Goal: Task Accomplishment & Management: Manage account settings

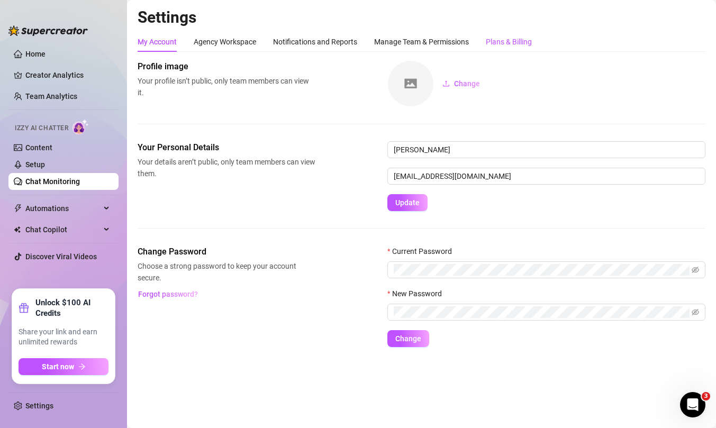
click at [515, 47] on div "Plans & Billing" at bounding box center [509, 42] width 46 height 12
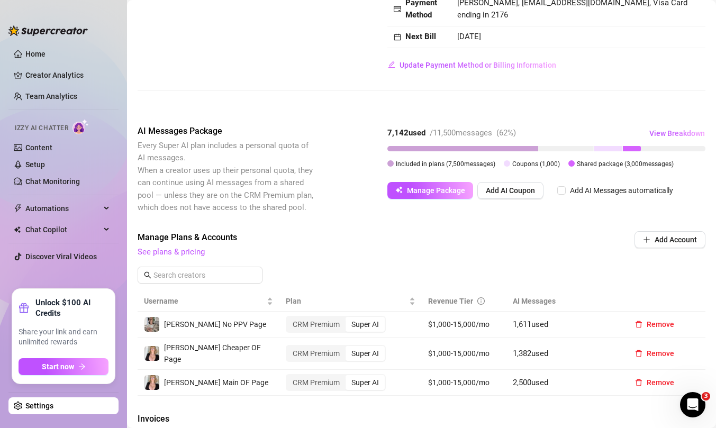
scroll to position [149, 0]
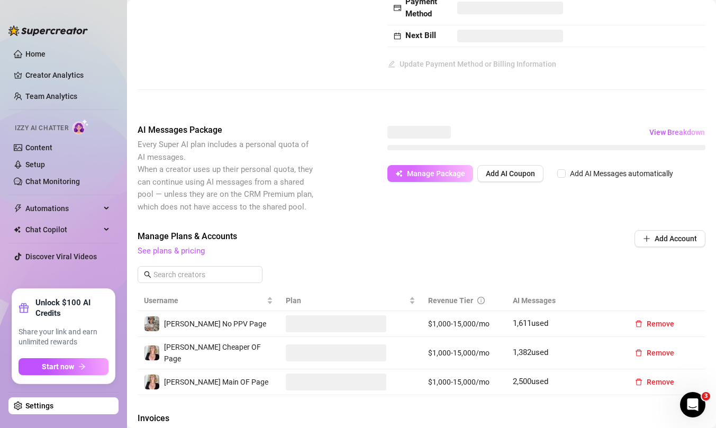
click at [442, 175] on span "Manage Package" at bounding box center [436, 173] width 58 height 8
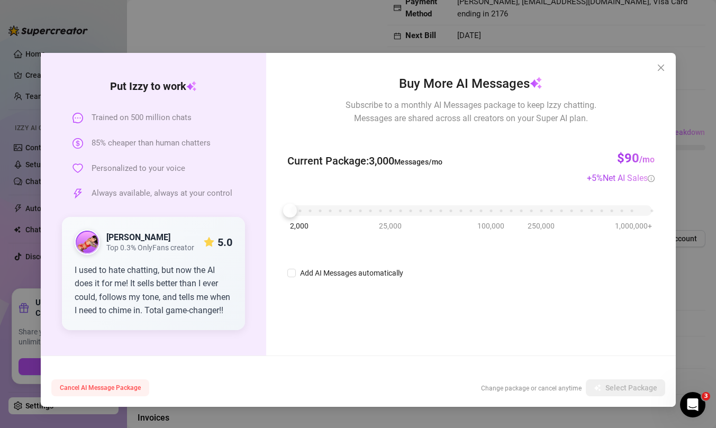
click at [111, 388] on span "Cancel AI Message Package" at bounding box center [100, 387] width 81 height 7
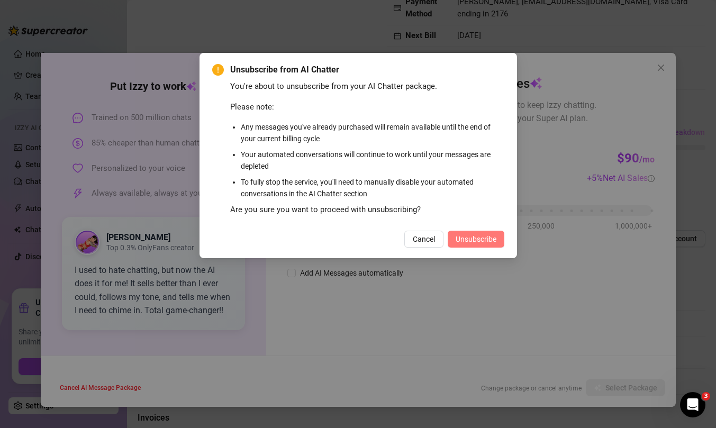
click at [480, 236] on span "Unsubscribe" at bounding box center [476, 239] width 41 height 8
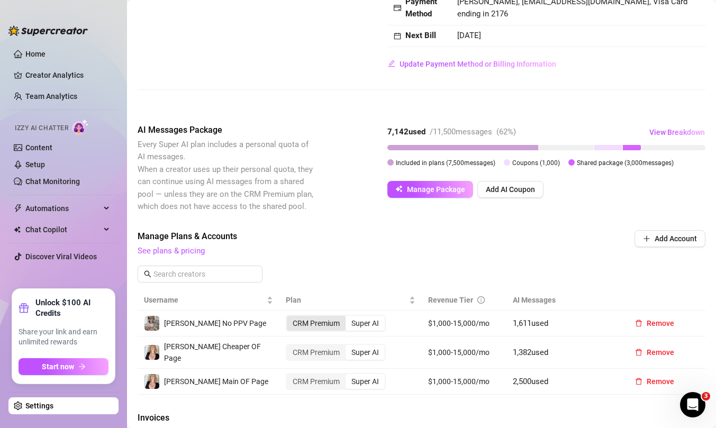
click at [331, 325] on div "CRM Premium" at bounding box center [316, 323] width 59 height 15
click at [290, 318] on input "CRM Premium" at bounding box center [290, 318] width 0 height 0
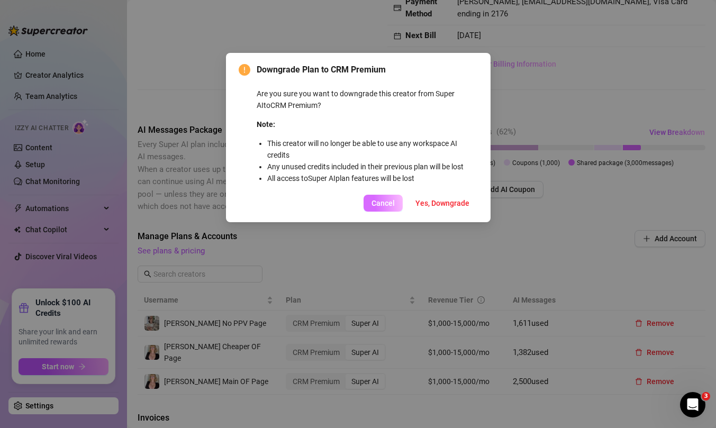
click at [397, 199] on button "Cancel" at bounding box center [383, 203] width 39 height 17
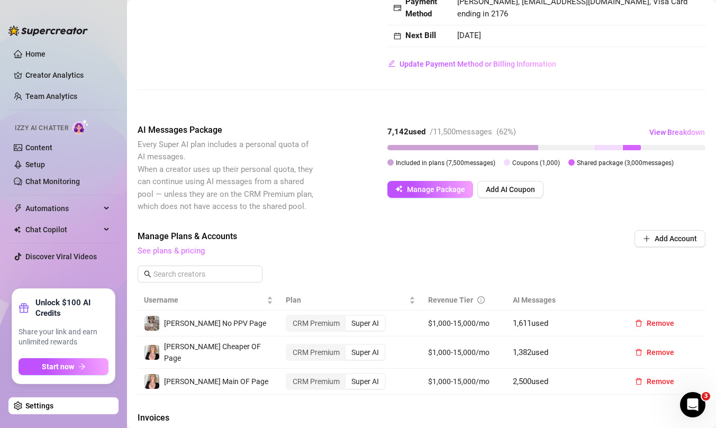
click at [193, 254] on link "See plans & pricing" at bounding box center [171, 251] width 67 height 10
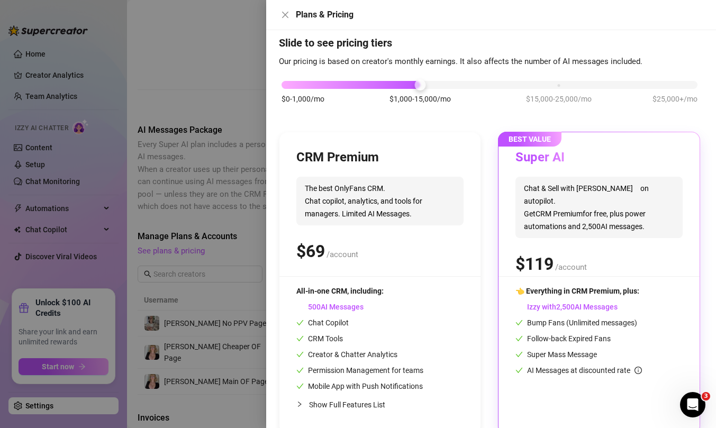
scroll to position [29, 0]
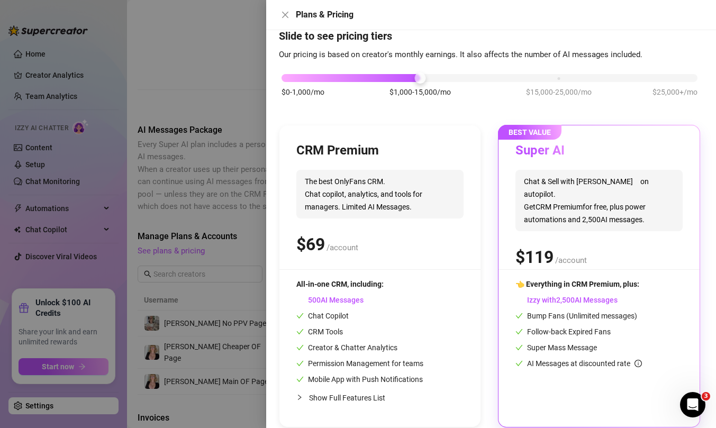
click at [193, 247] on div at bounding box center [358, 214] width 716 height 428
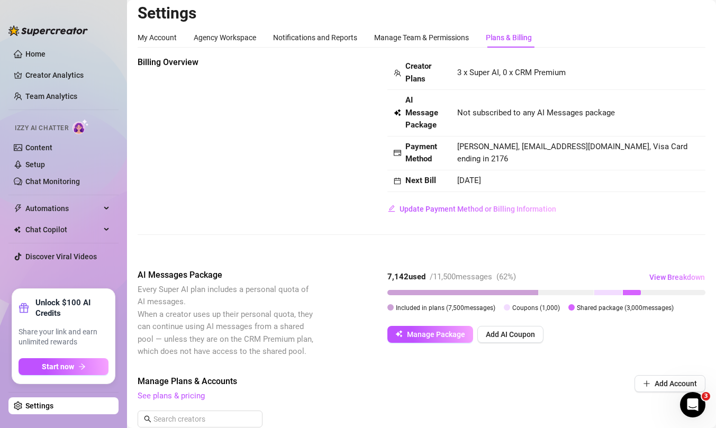
scroll to position [0, 0]
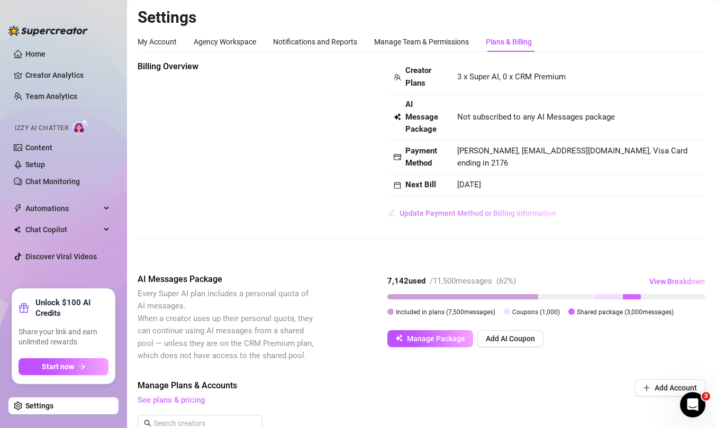
click at [458, 219] on button "Update Payment Method or Billing Information" at bounding box center [472, 213] width 169 height 17
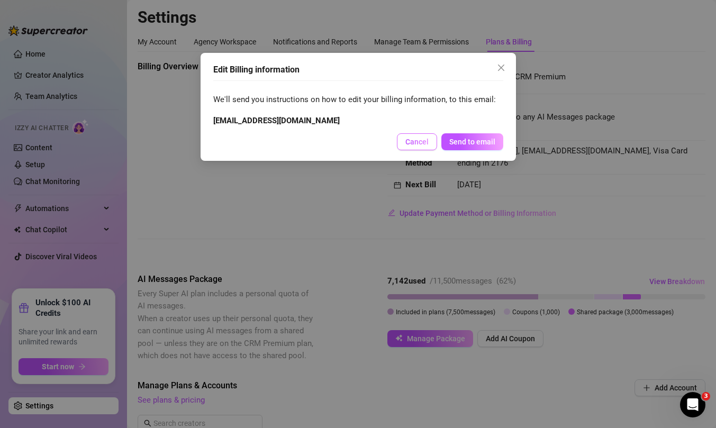
click at [424, 146] on span "Cancel" at bounding box center [417, 142] width 23 height 8
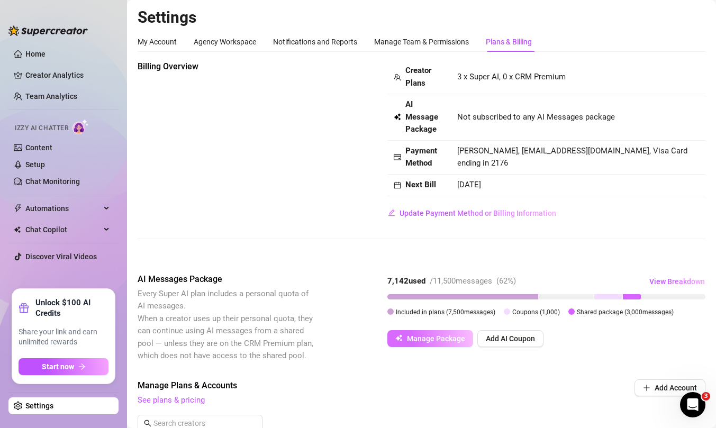
click at [442, 339] on span "Manage Package" at bounding box center [436, 339] width 58 height 8
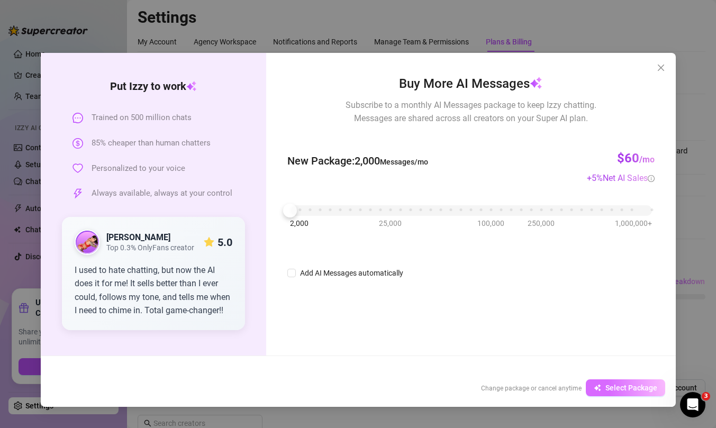
click at [628, 389] on span "Select Package" at bounding box center [632, 388] width 52 height 8
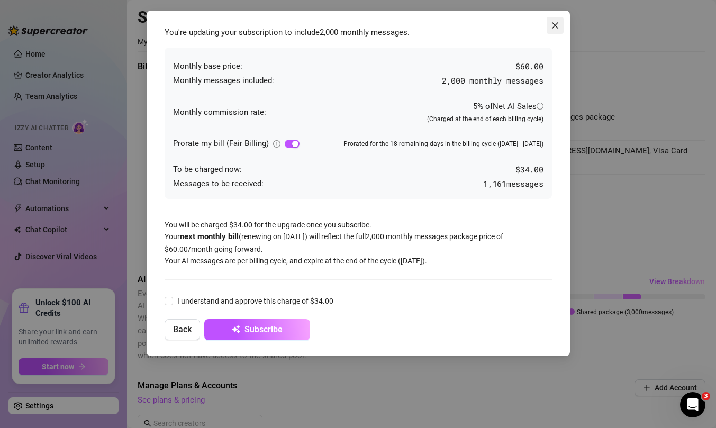
click at [557, 25] on icon "close" at bounding box center [555, 25] width 8 height 8
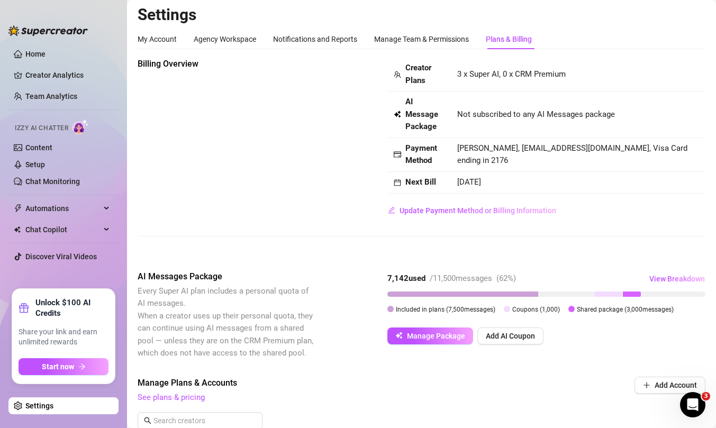
scroll to position [2, 0]
click at [448, 38] on div "Manage Team & Permissions" at bounding box center [421, 40] width 95 height 12
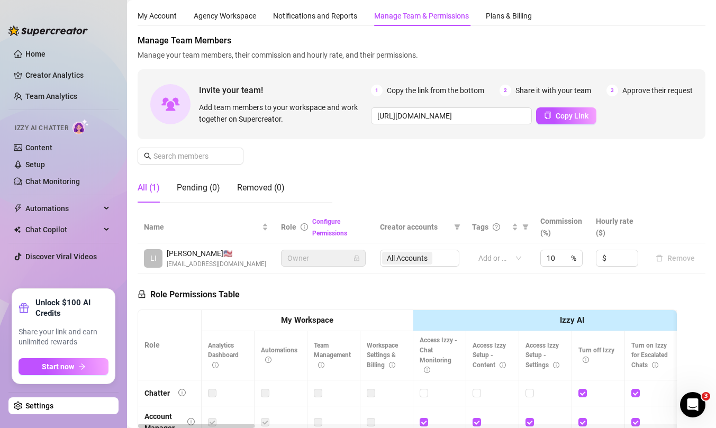
scroll to position [28, 0]
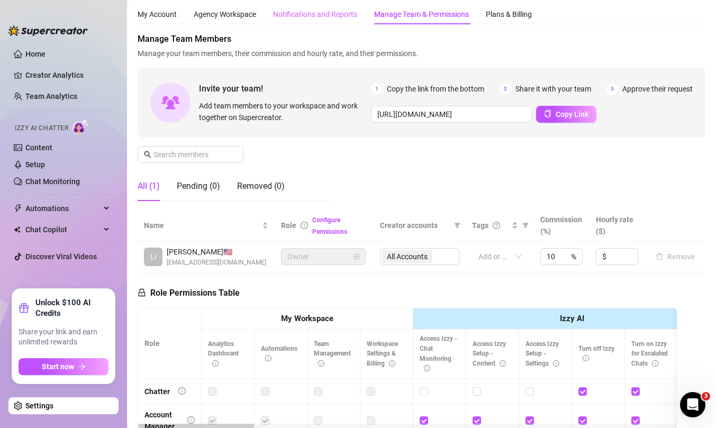
click at [332, 5] on div "Notifications and Reports" at bounding box center [315, 14] width 84 height 20
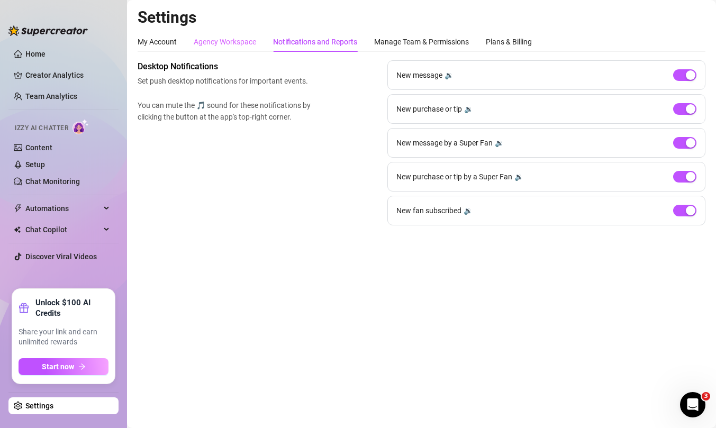
click at [214, 48] on div "Agency Workspace" at bounding box center [225, 42] width 62 height 20
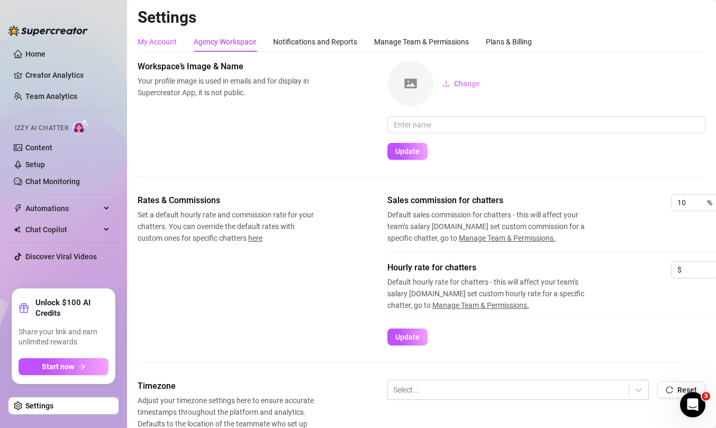
click at [155, 44] on div "My Account" at bounding box center [157, 42] width 39 height 12
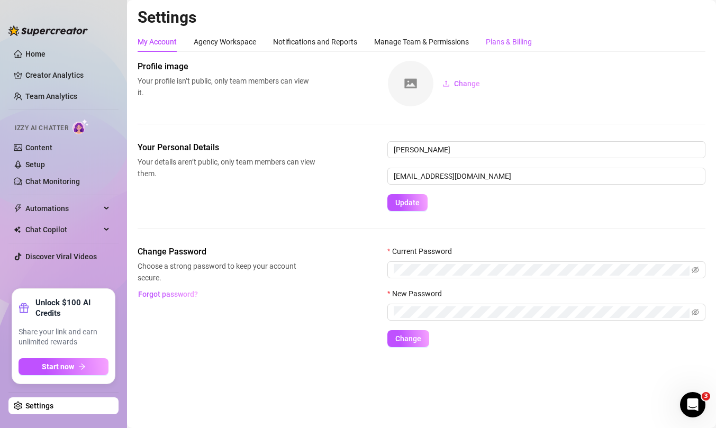
click at [508, 40] on div "Plans & Billing" at bounding box center [509, 42] width 46 height 12
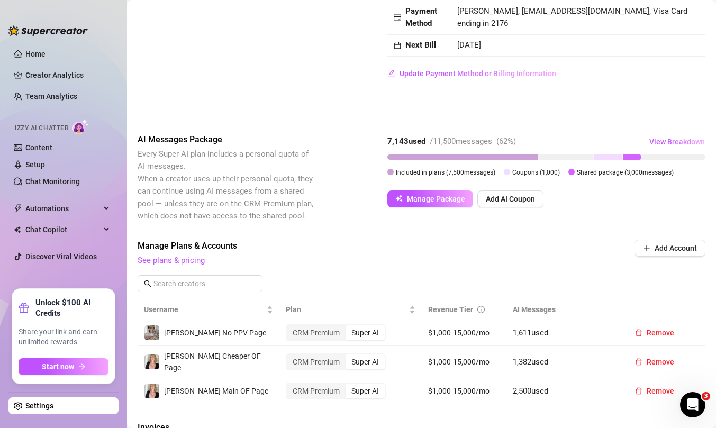
scroll to position [164, 0]
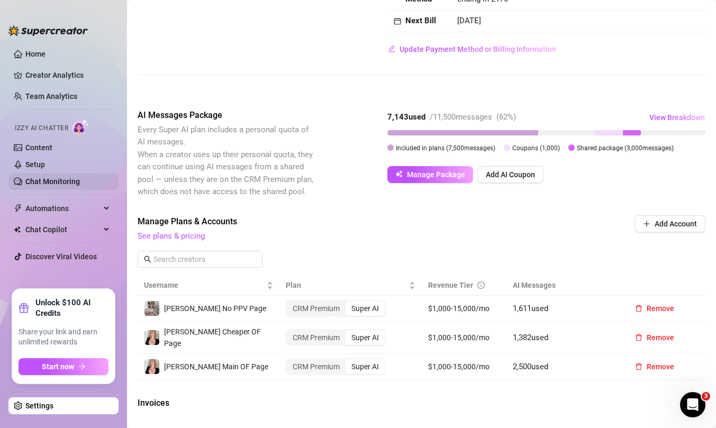
click at [77, 181] on link "Chat Monitoring" at bounding box center [52, 181] width 55 height 8
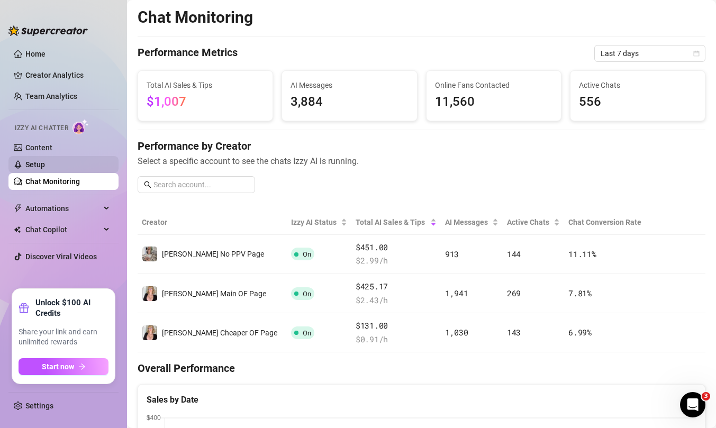
click at [45, 166] on link "Setup" at bounding box center [35, 164] width 20 height 8
